Goal: Transaction & Acquisition: Purchase product/service

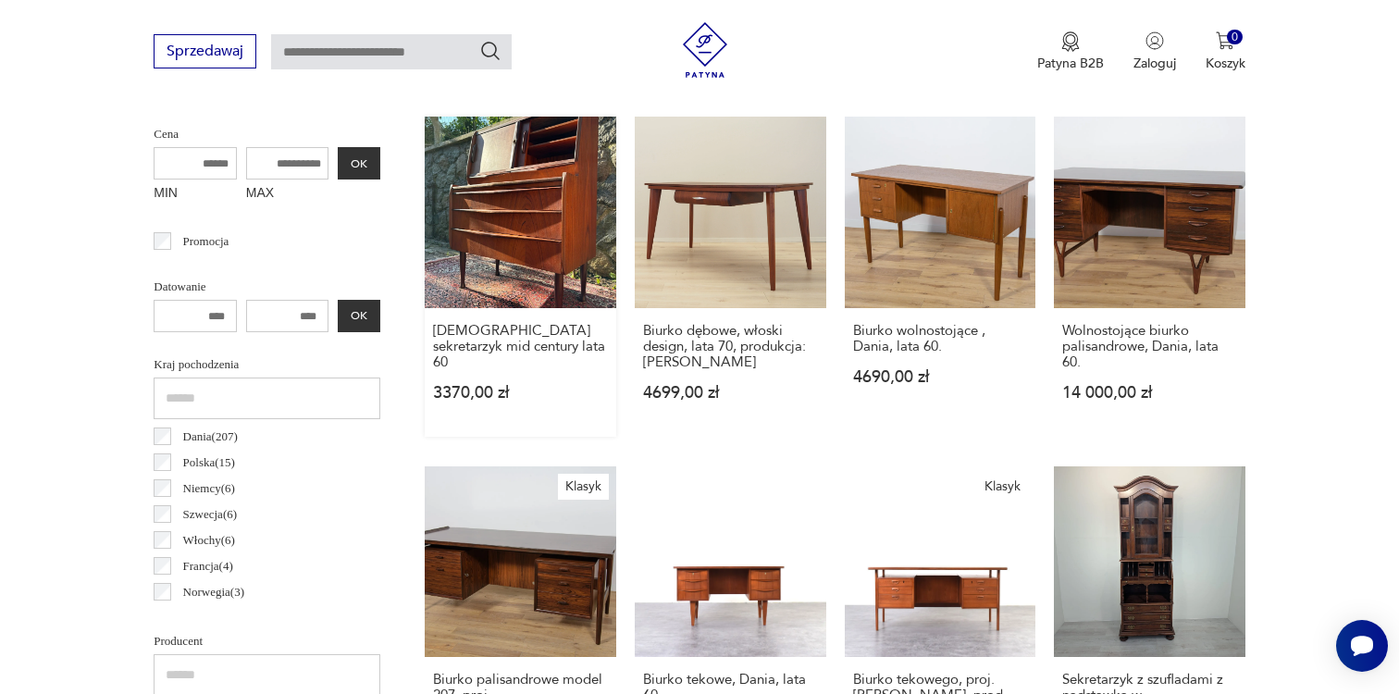
click at [550, 270] on link "[DEMOGRAPHIC_DATA] sekretarzyk mid century lata 60 3370,00 zł" at bounding box center [520, 277] width 191 height 320
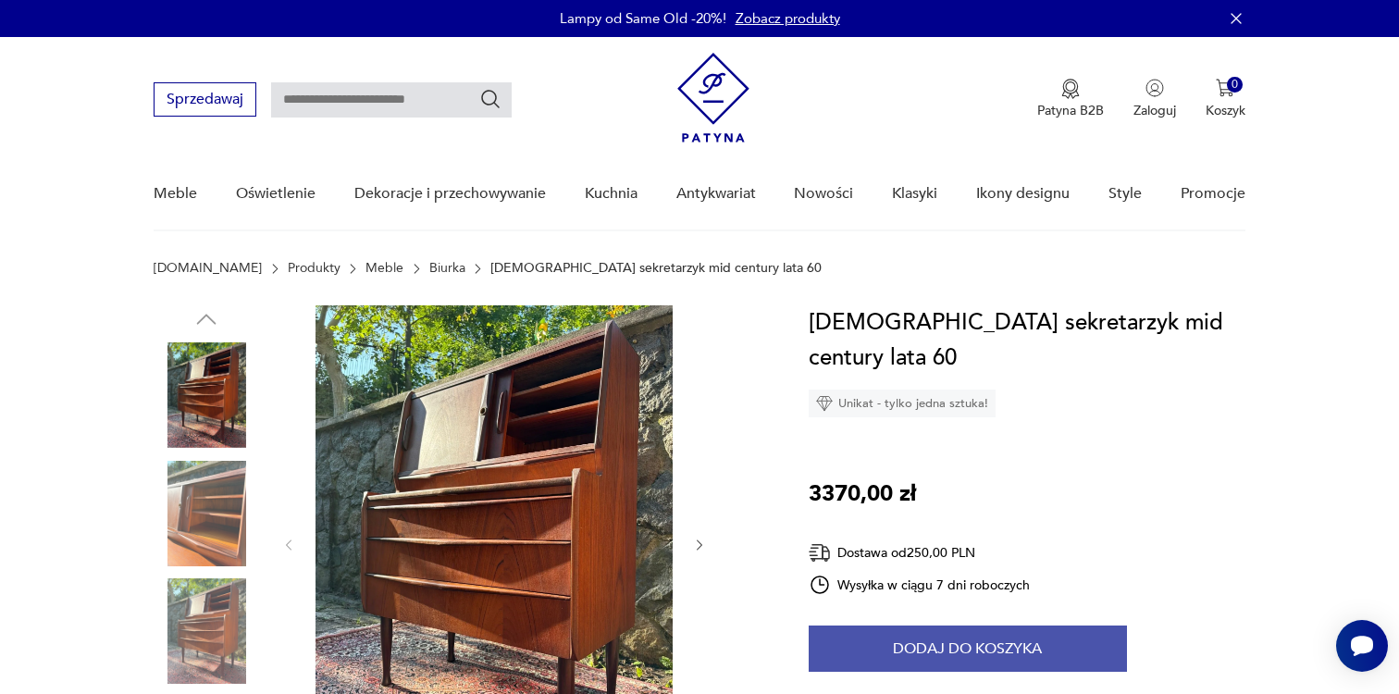
click at [945, 625] on button "Dodaj do koszyka" at bounding box center [968, 648] width 318 height 46
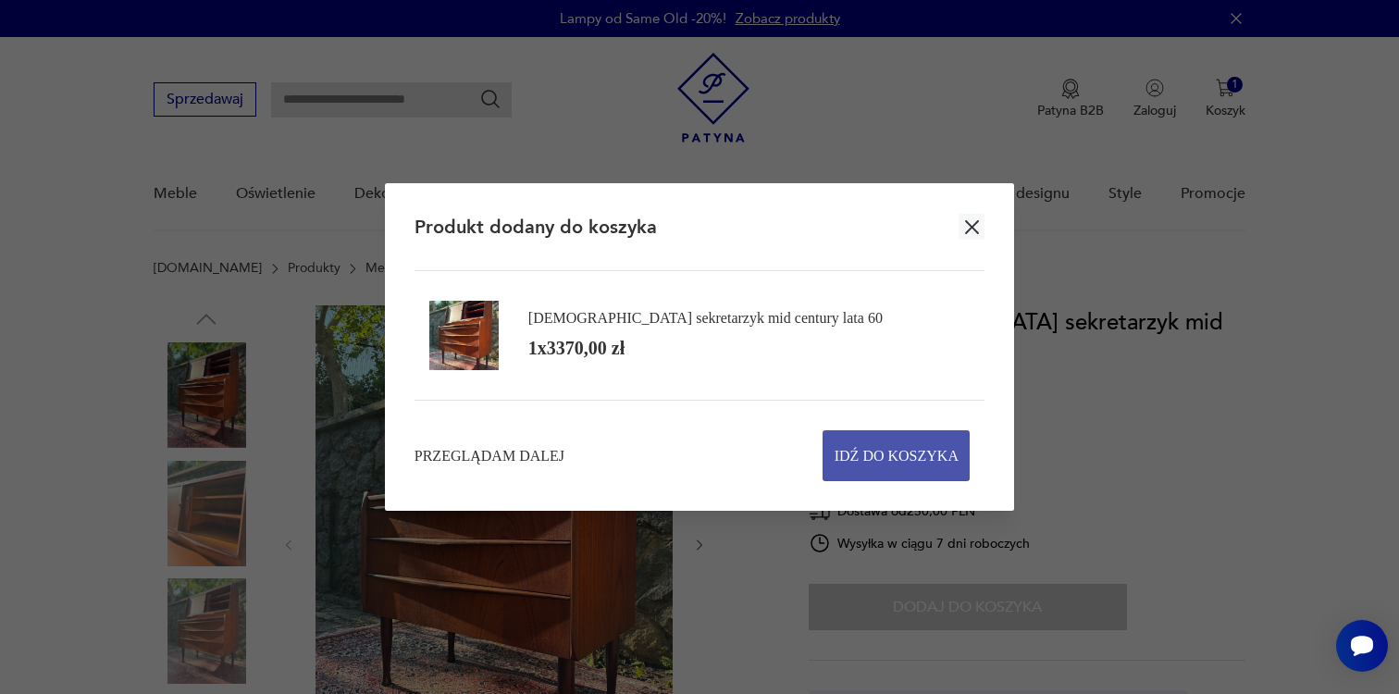
click at [878, 441] on span "Idź do koszyka" at bounding box center [896, 455] width 124 height 49
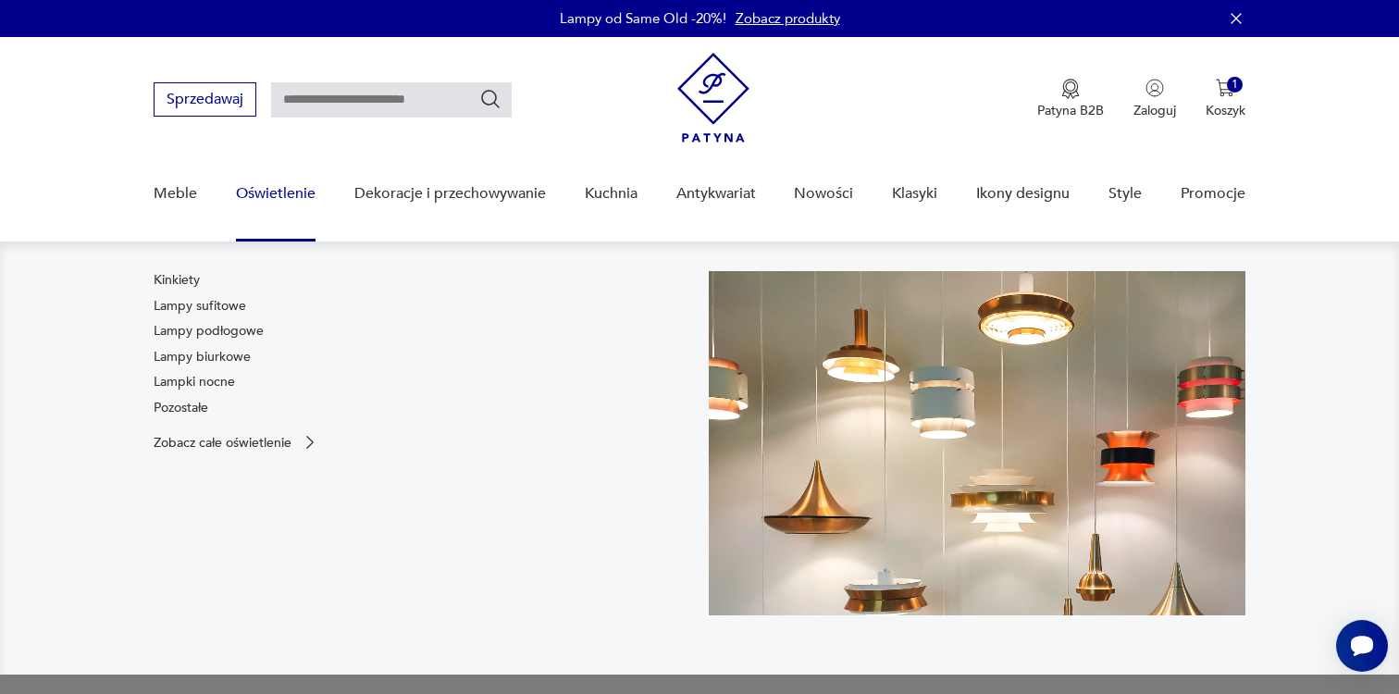
click at [297, 191] on link "Oświetlenie" at bounding box center [276, 193] width 80 height 71
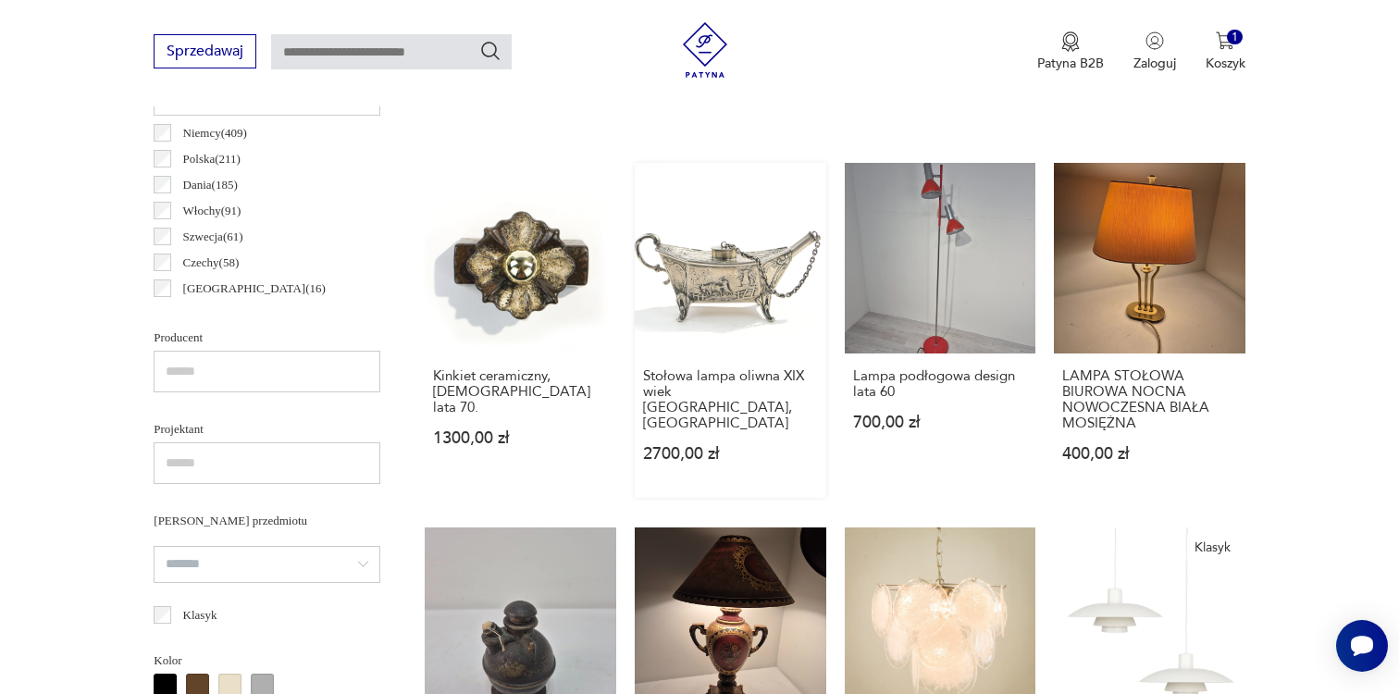
click at [710, 363] on div "Stołowa lampa oliwna XIX wiek [DEMOGRAPHIC_DATA], [GEOGRAPHIC_DATA] 2700,00 zł" at bounding box center [730, 425] width 191 height 144
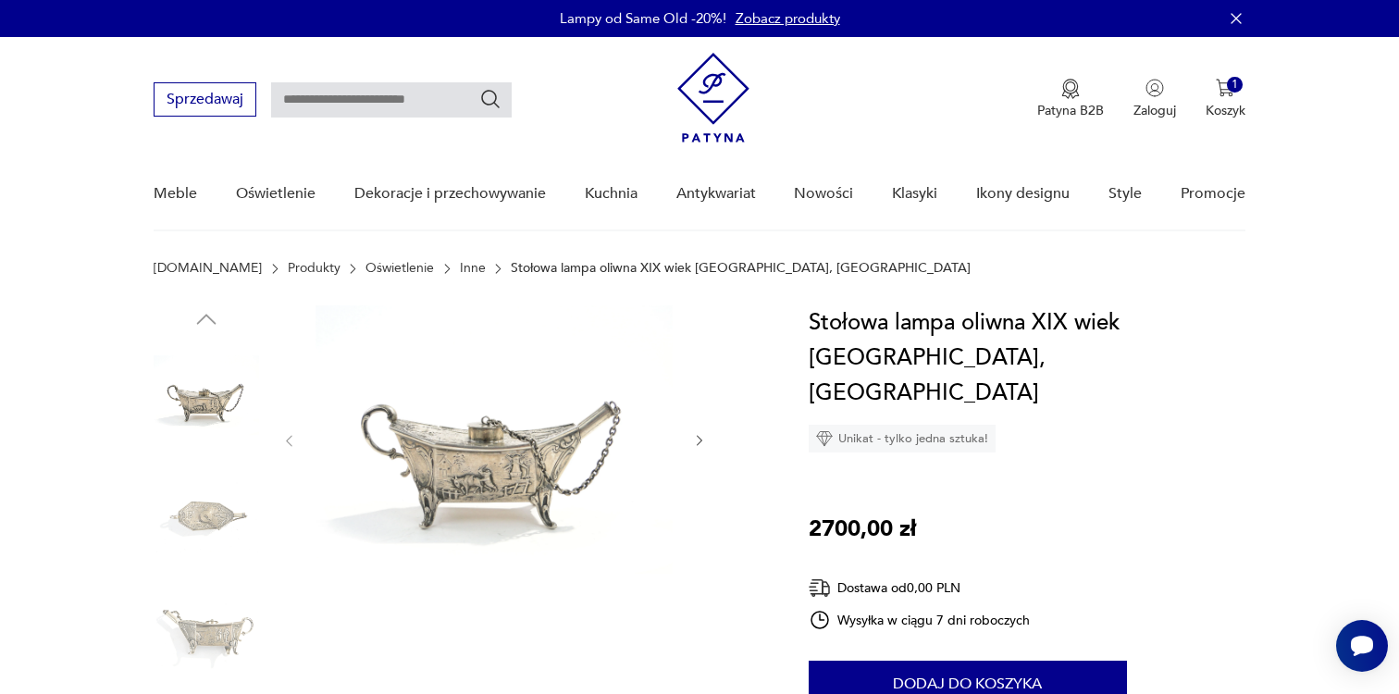
scroll to position [186, 0]
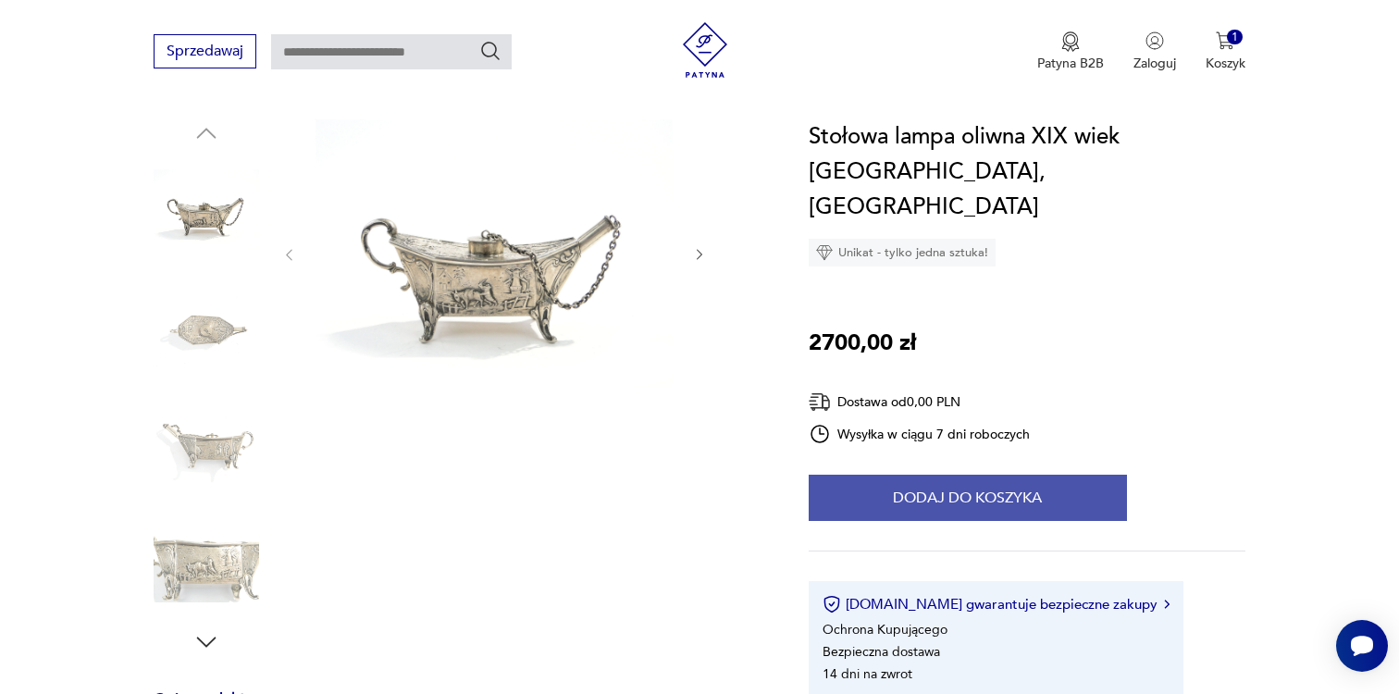
click at [906, 475] on button "Dodaj do koszyka" at bounding box center [968, 498] width 318 height 46
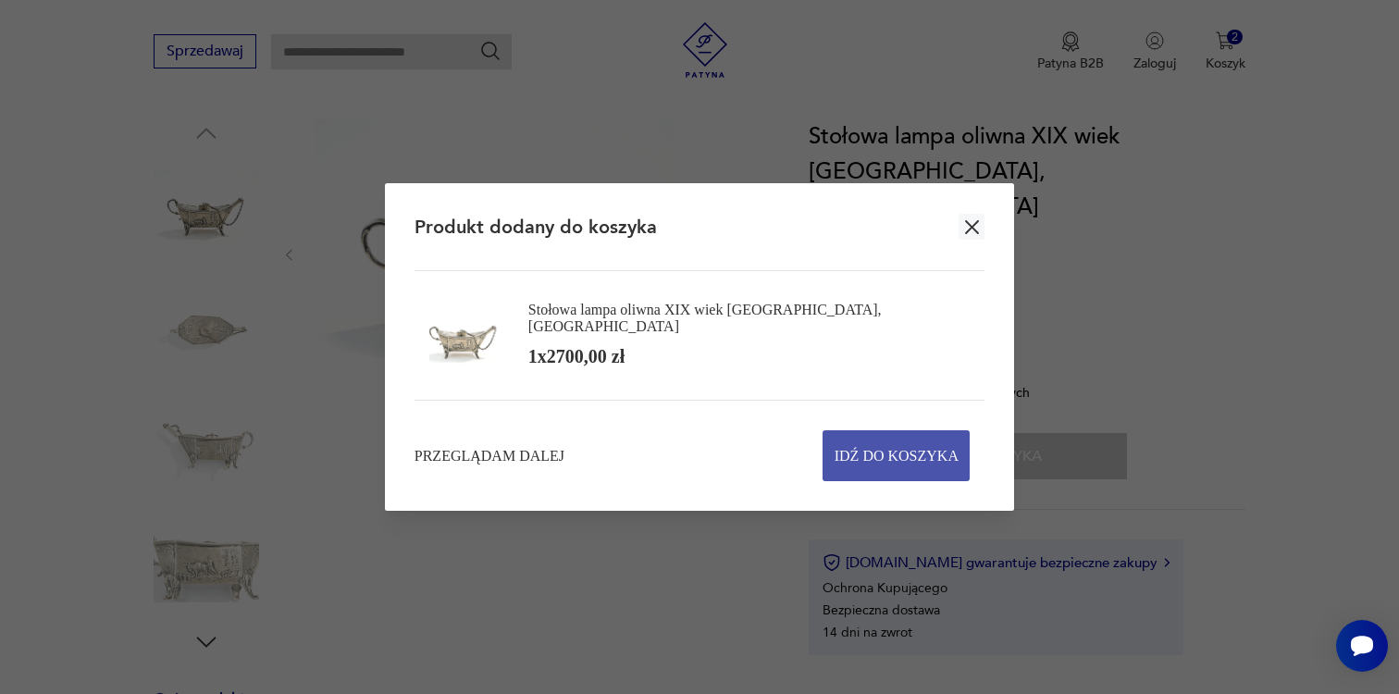
click at [884, 463] on span "Idź do koszyka" at bounding box center [896, 455] width 124 height 49
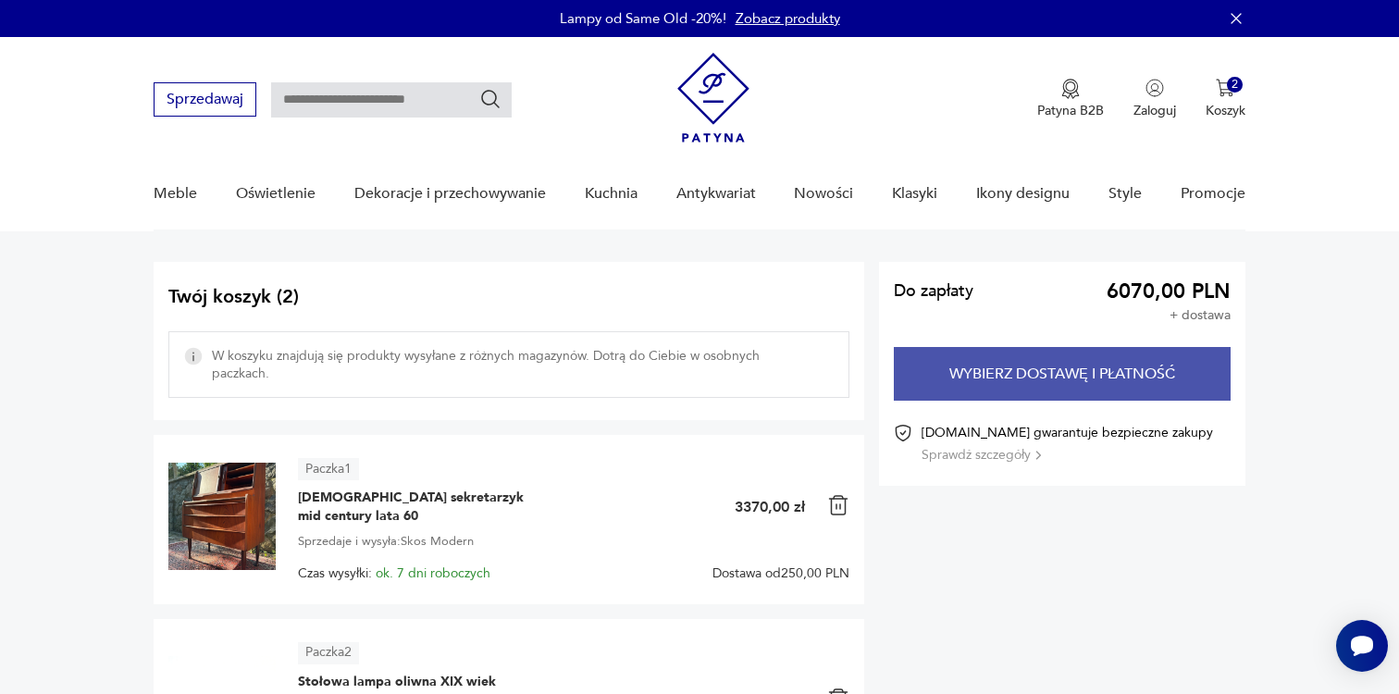
click at [1024, 383] on button "Wybierz dostawę i płatność" at bounding box center [1062, 374] width 337 height 54
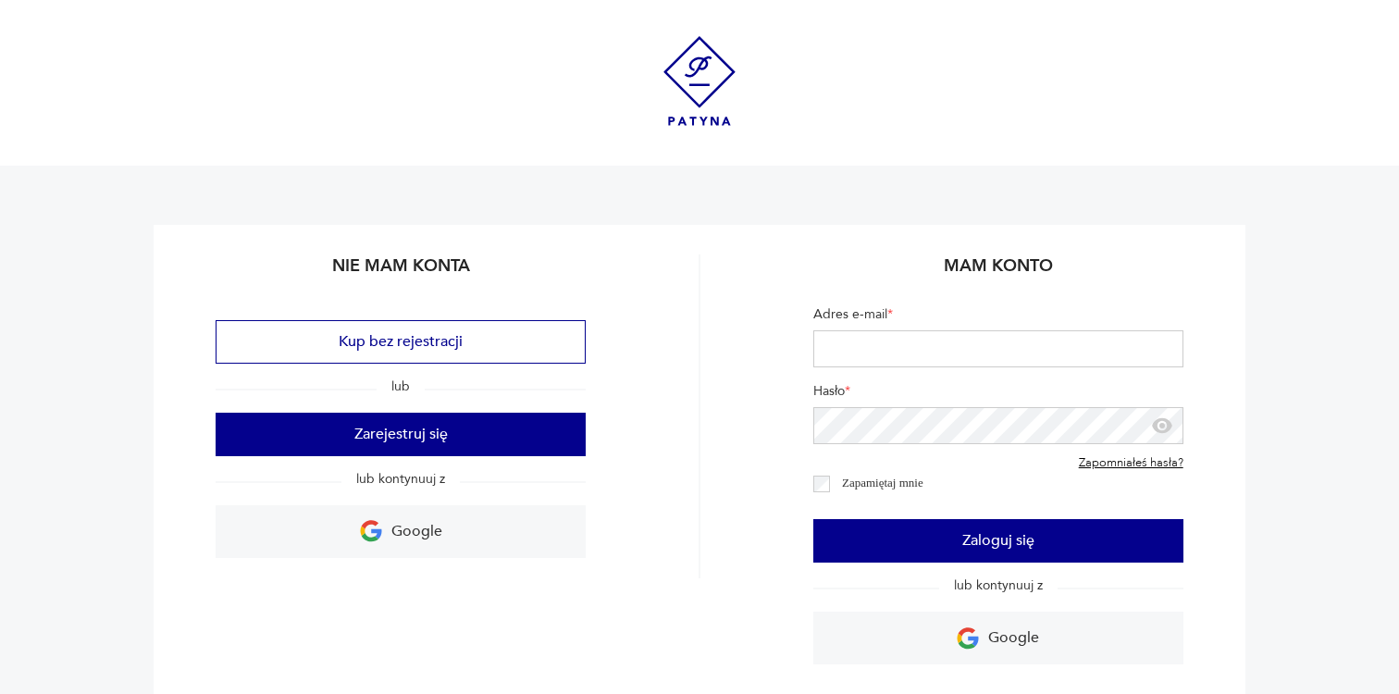
type input "**********"
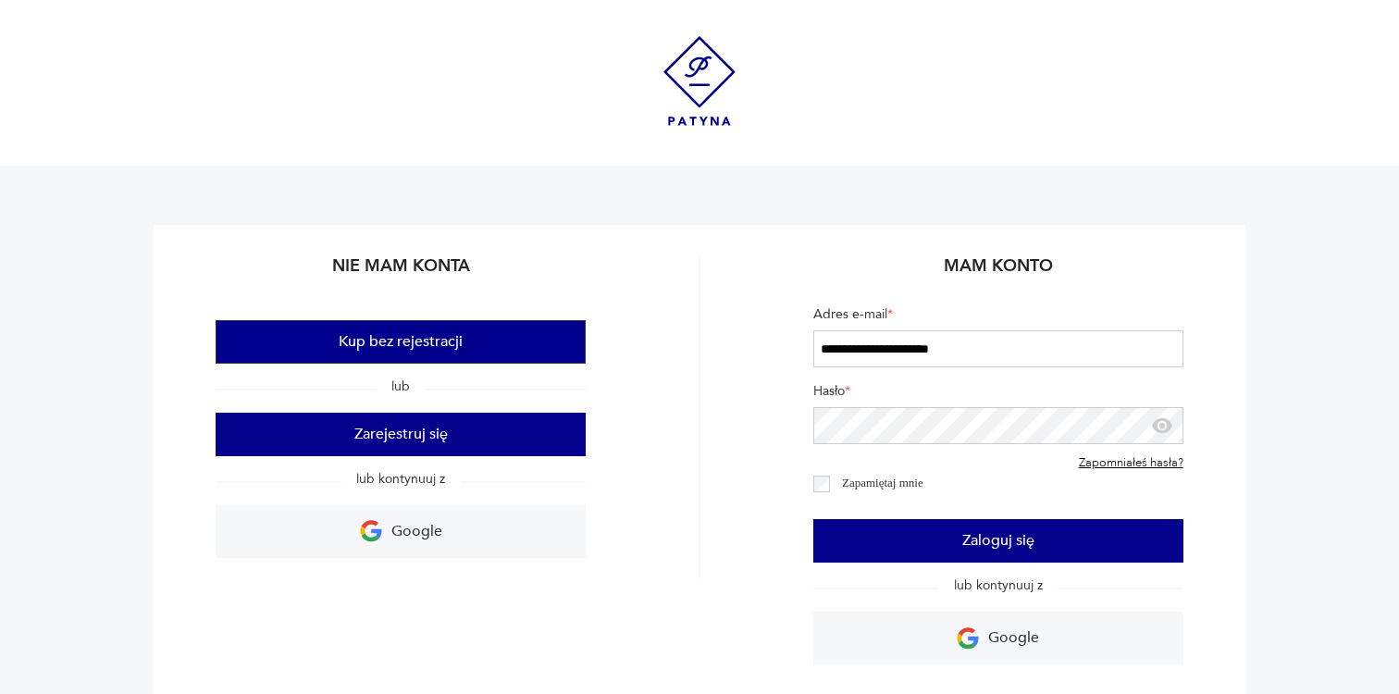
click at [570, 328] on button "Kup bez rejestracji" at bounding box center [401, 341] width 370 height 43
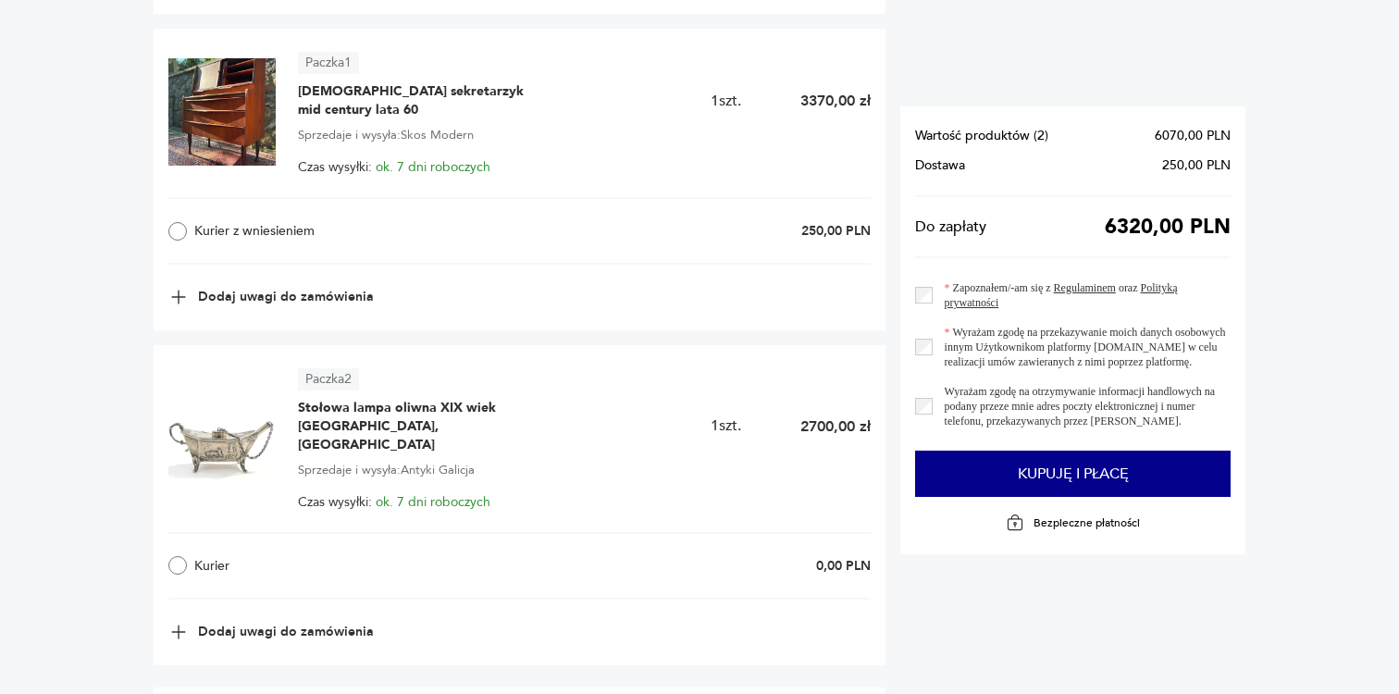
scroll to position [919, 0]
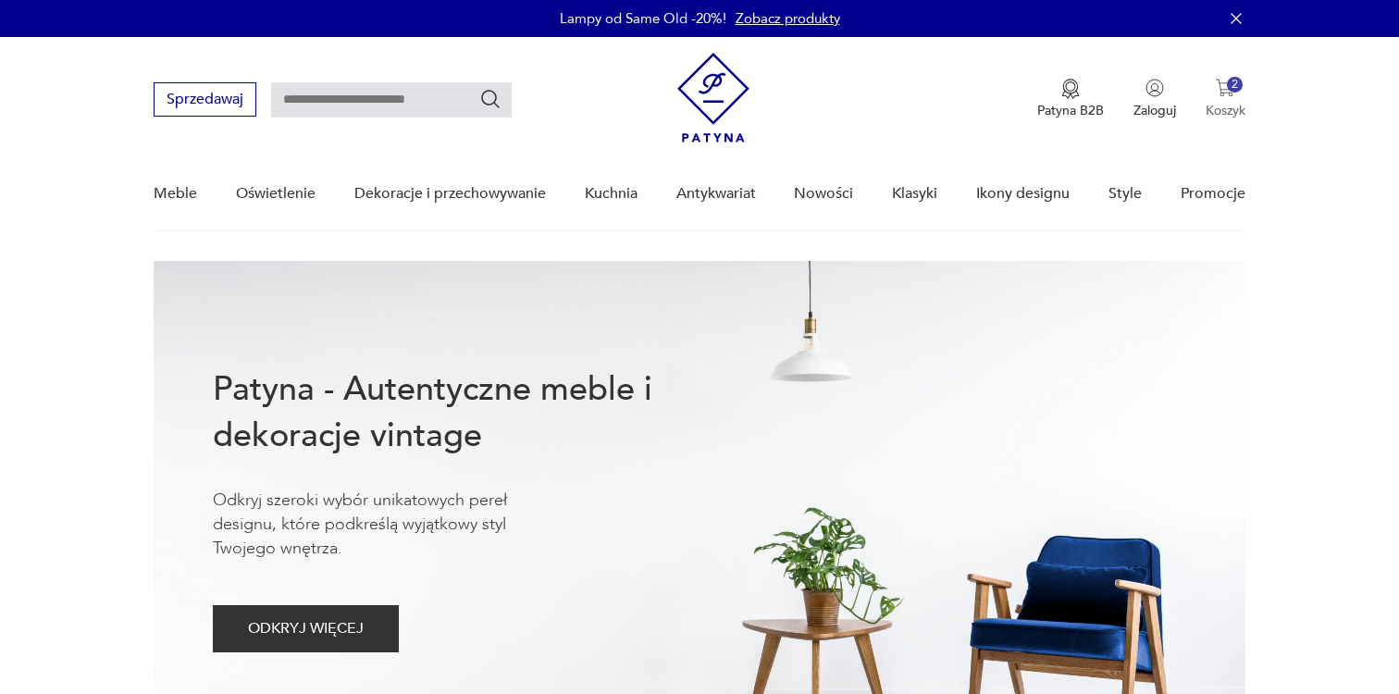
click at [1227, 83] on div "2" at bounding box center [1235, 85] width 16 height 16
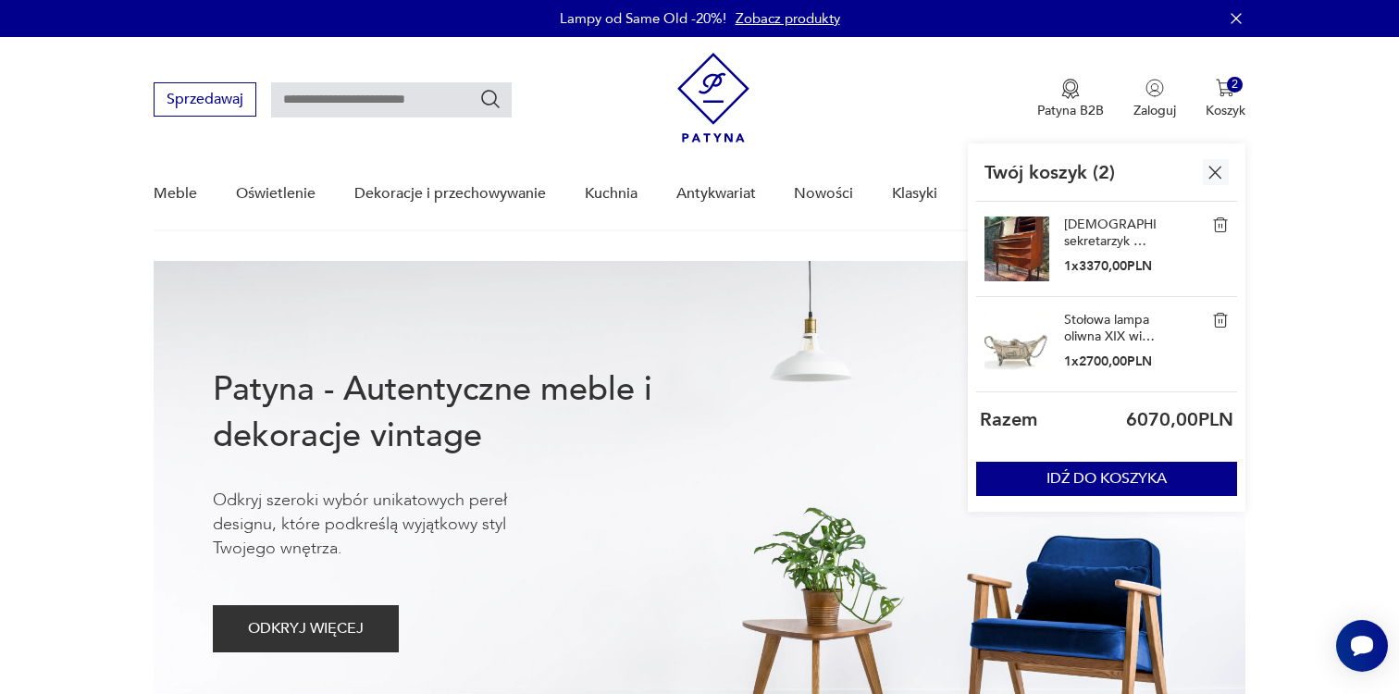
click at [1080, 227] on link "[DEMOGRAPHIC_DATA] sekretarzyk mid century lata 60" at bounding box center [1110, 232] width 93 height 33
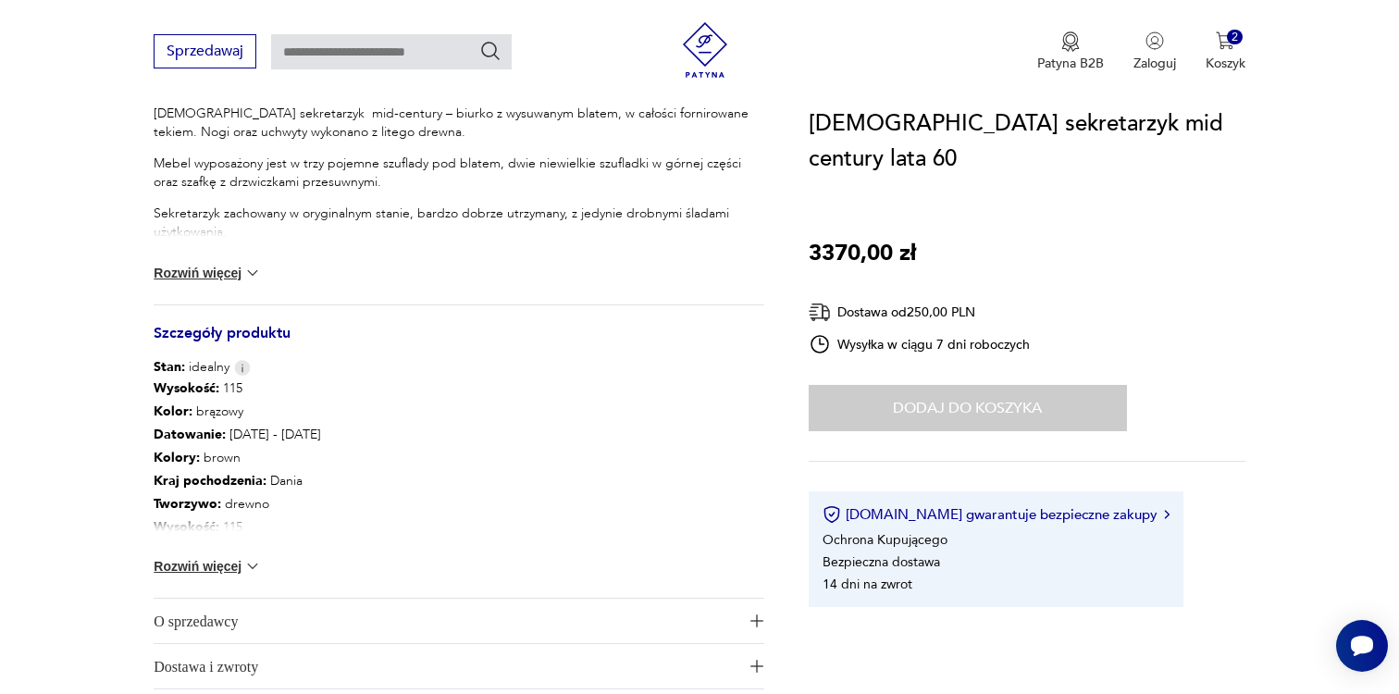
scroll to position [890, 0]
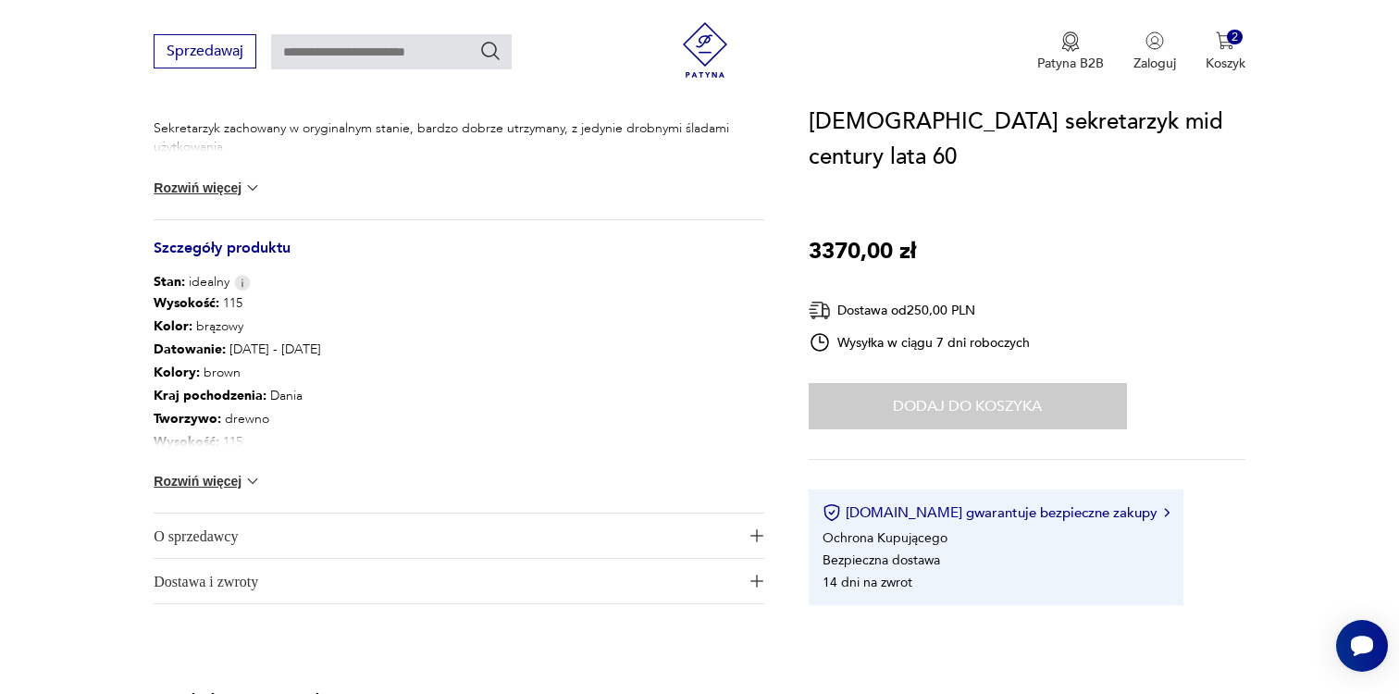
click at [247, 555] on span "O sprzedawcy" at bounding box center [446, 535] width 585 height 44
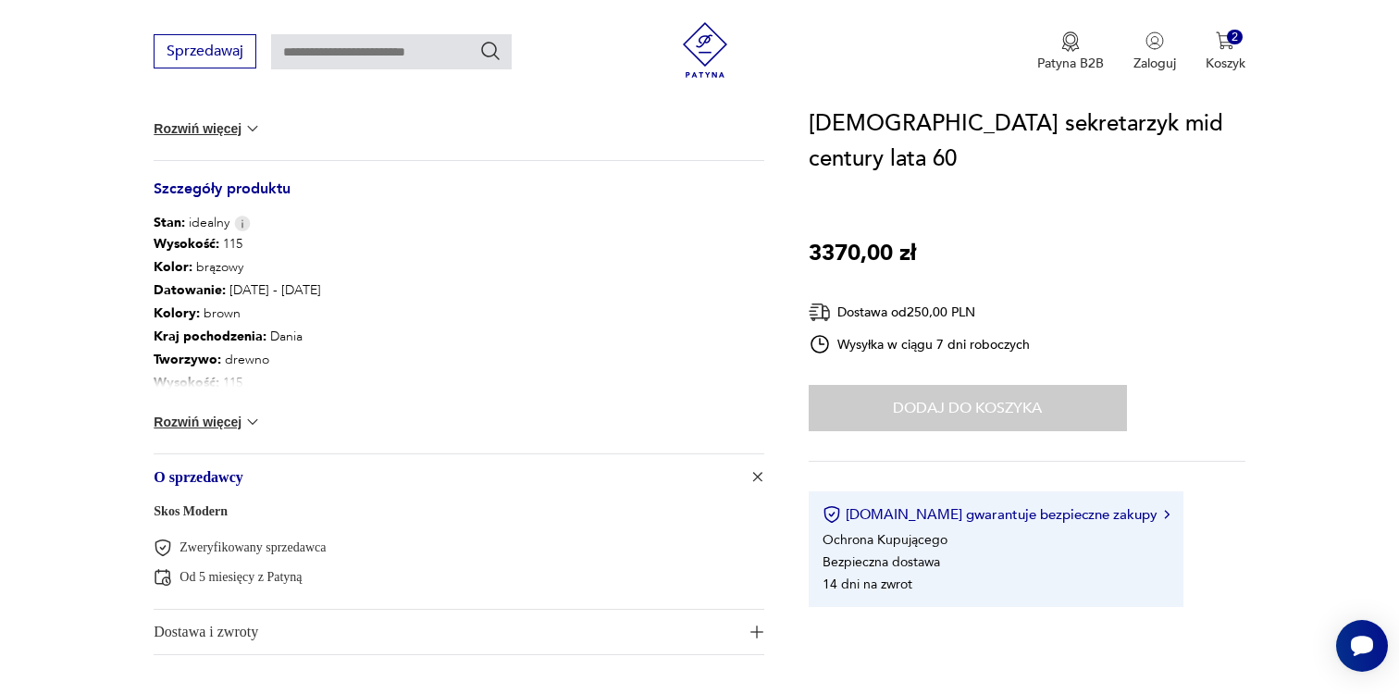
click at [202, 512] on link "Skos Modern" at bounding box center [191, 511] width 74 height 14
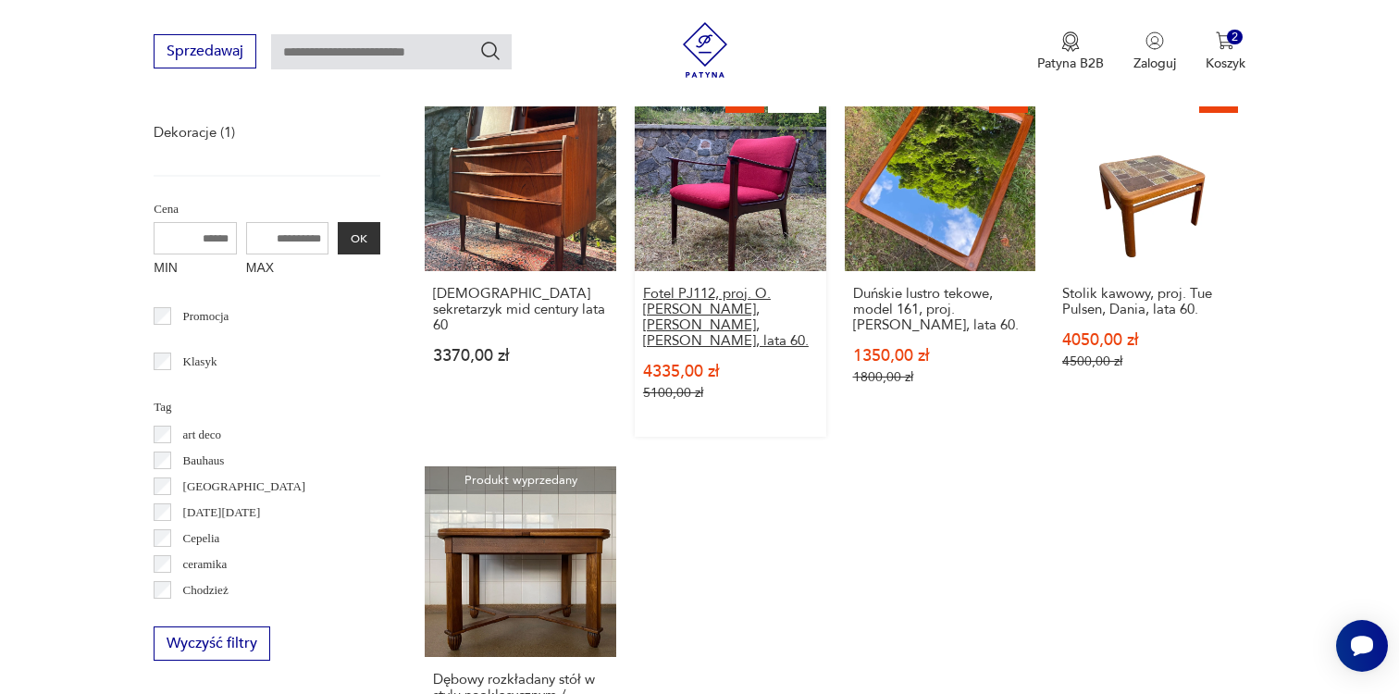
click at [766, 331] on h3 "Fotel PJ112, proj. O.[PERSON_NAME], [PERSON_NAME], [PERSON_NAME], lata 60." at bounding box center [730, 317] width 175 height 63
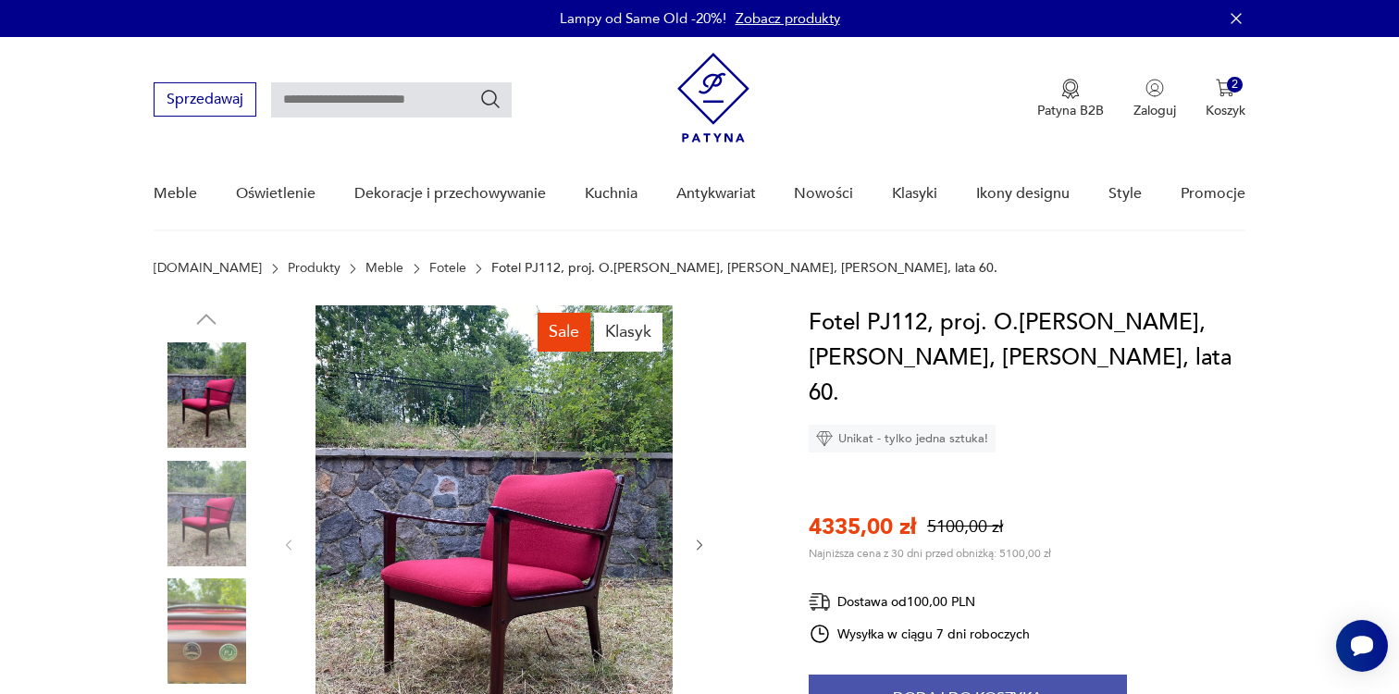
click at [943, 674] on button "Dodaj do koszyka" at bounding box center [968, 697] width 318 height 46
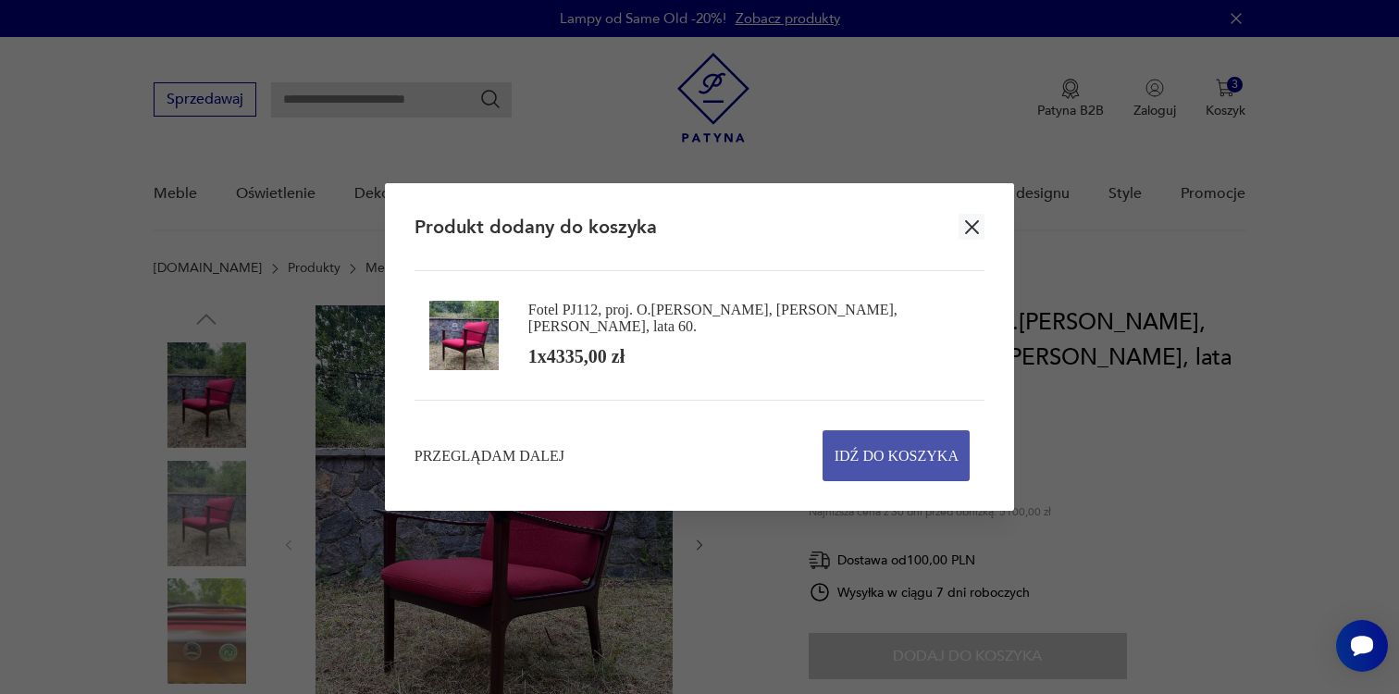
click at [894, 456] on span "Idź do koszyka" at bounding box center [896, 455] width 124 height 49
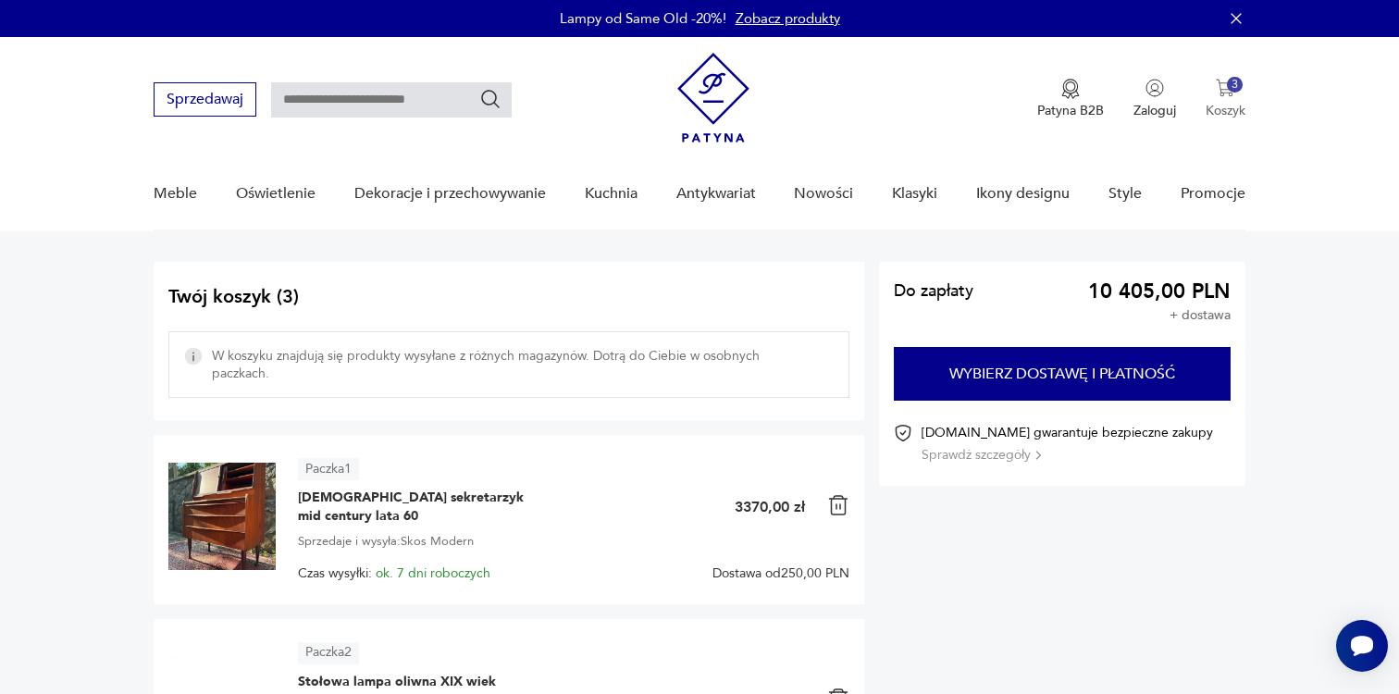
click at [1213, 97] on button "3 Koszyk" at bounding box center [1225, 99] width 40 height 41
click at [760, 203] on div "Meble Oświetlenie Dekoracje i przechowywanie Kuchnia Antykwariat Nowości Klasyk…" at bounding box center [699, 193] width 1091 height 71
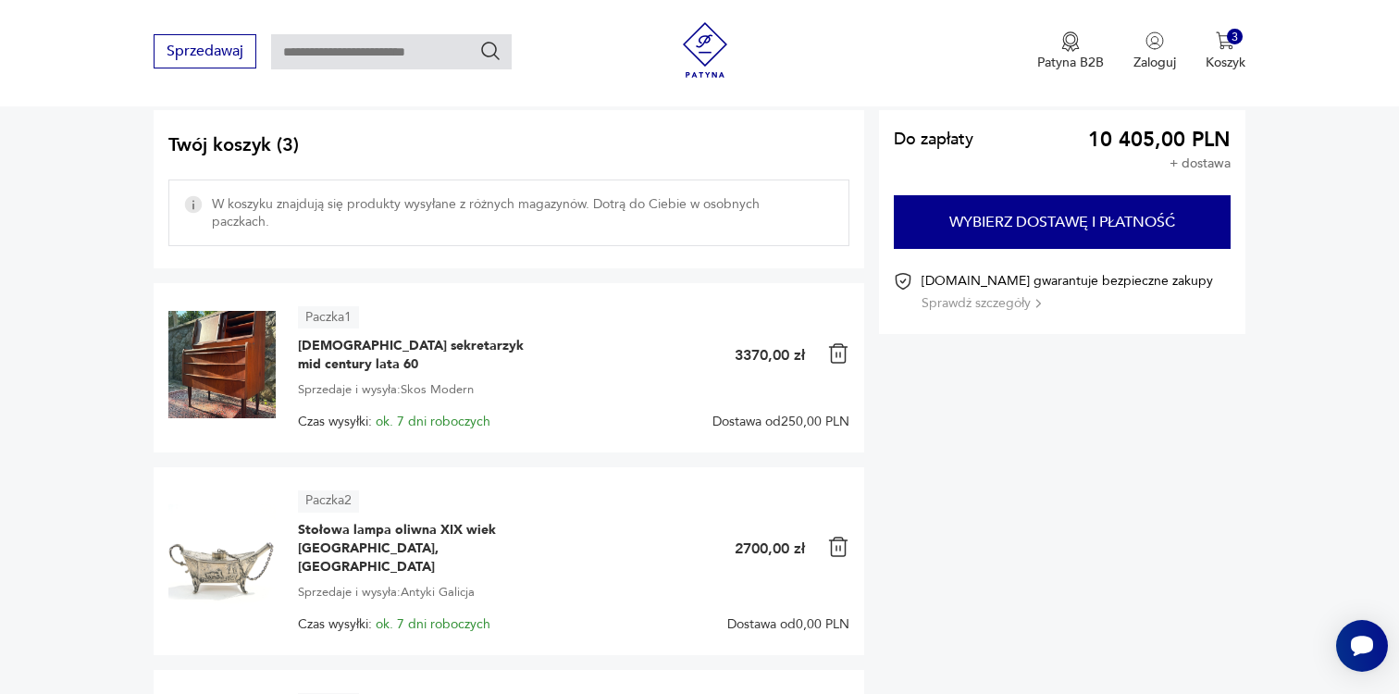
scroll to position [187, 0]
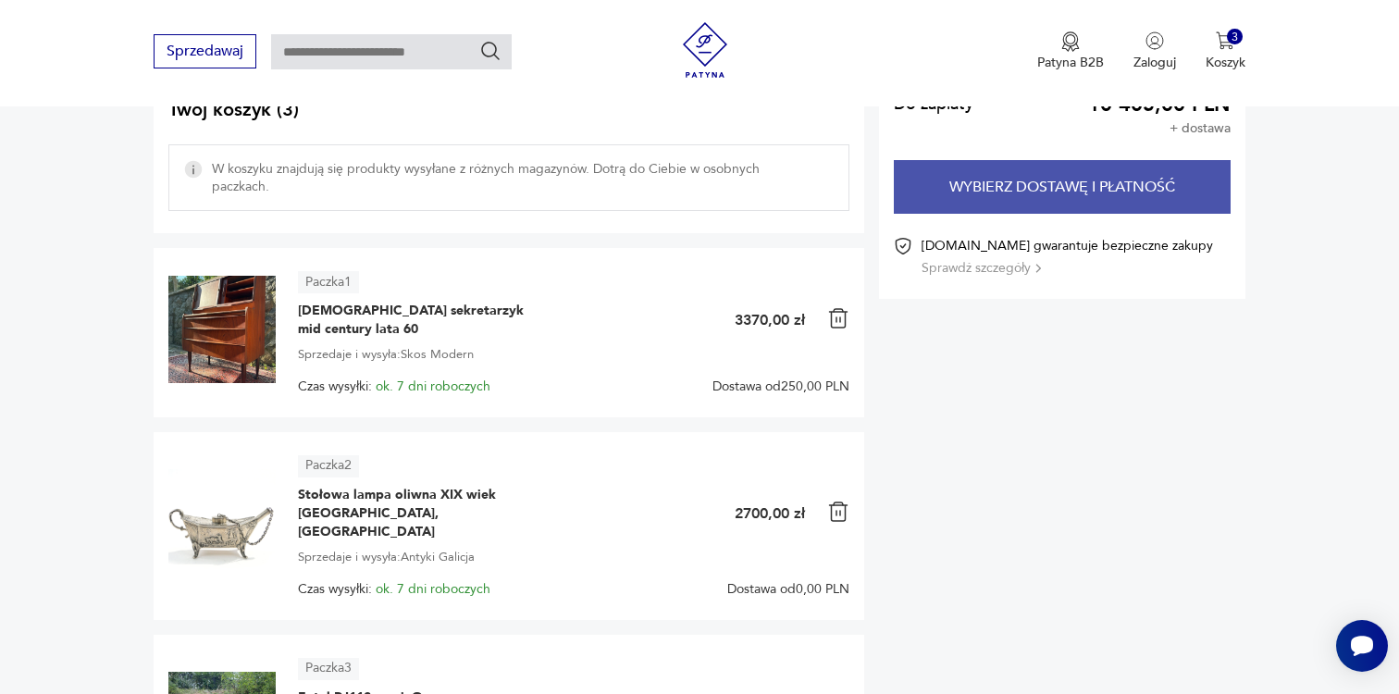
click at [1030, 193] on button "Wybierz dostawę i płatność" at bounding box center [1062, 187] width 337 height 54
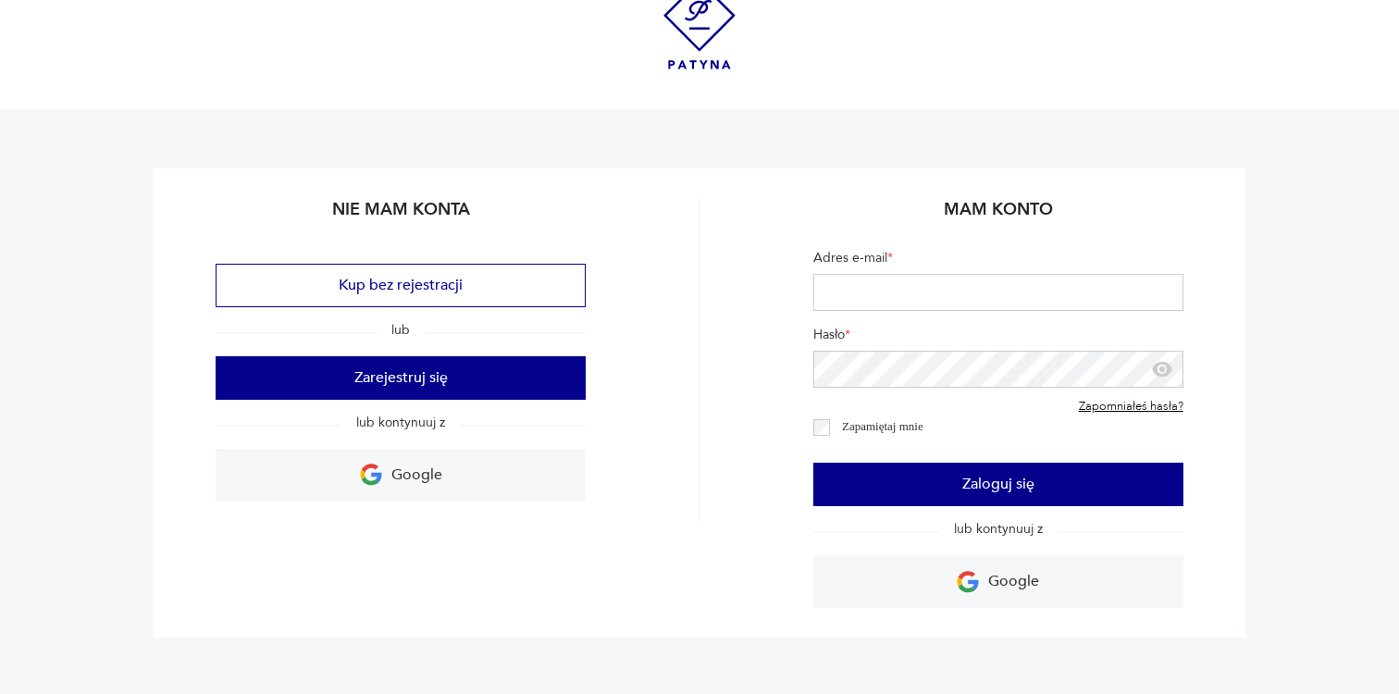
type input "**********"
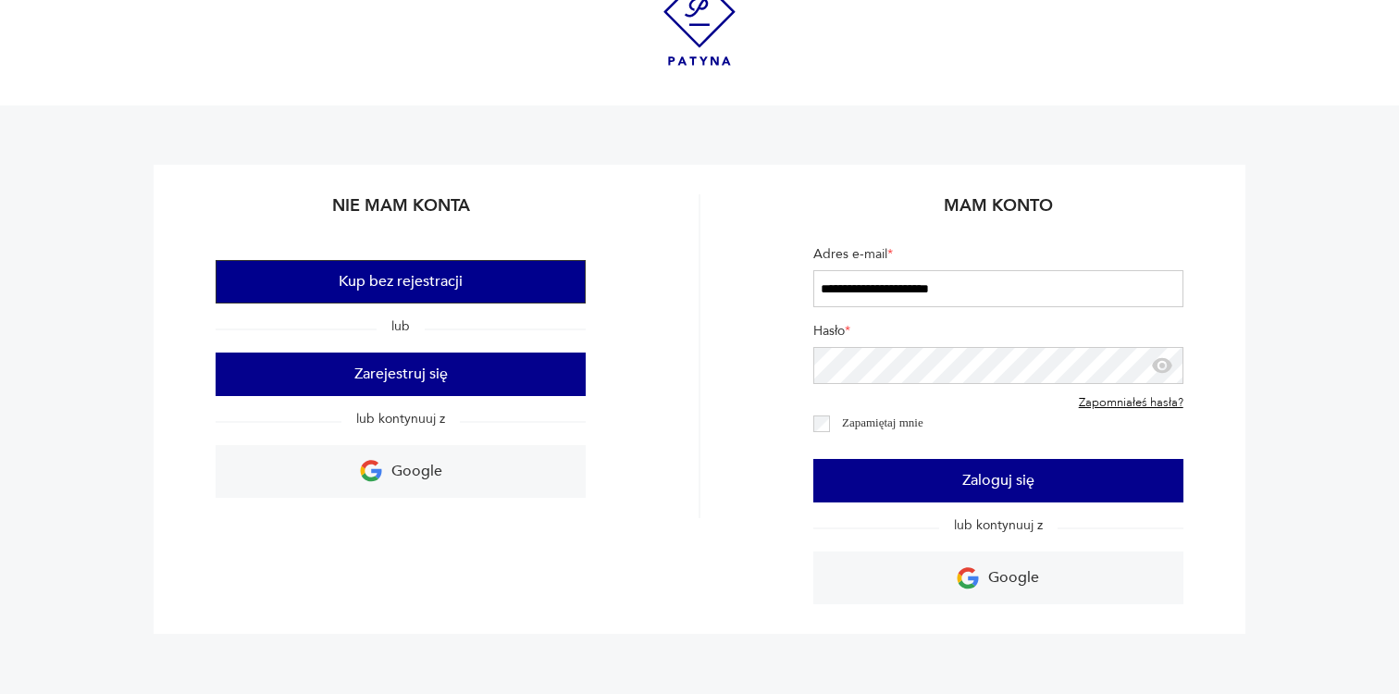
click at [537, 281] on button "Kup bez rejestracji" at bounding box center [401, 281] width 370 height 43
